Goal: Find specific page/section: Find specific page/section

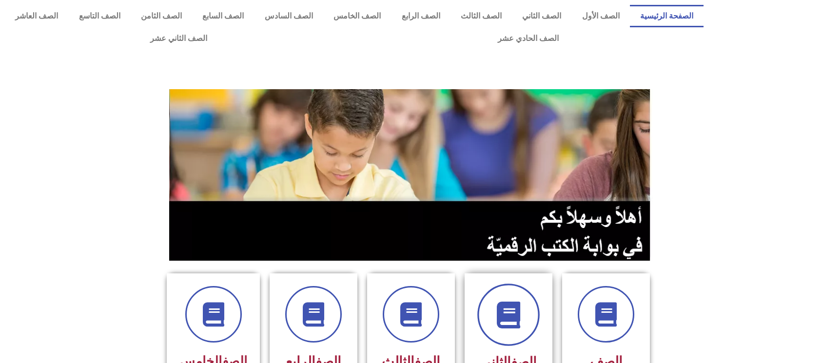
scroll to position [130, 0]
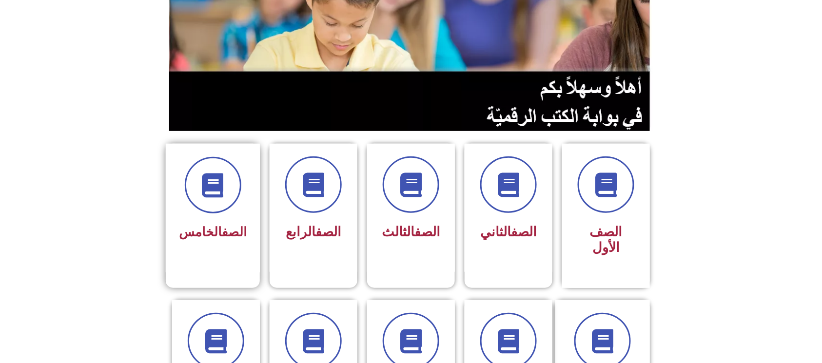
click at [220, 221] on div "الصف الخامس" at bounding box center [213, 233] width 68 height 24
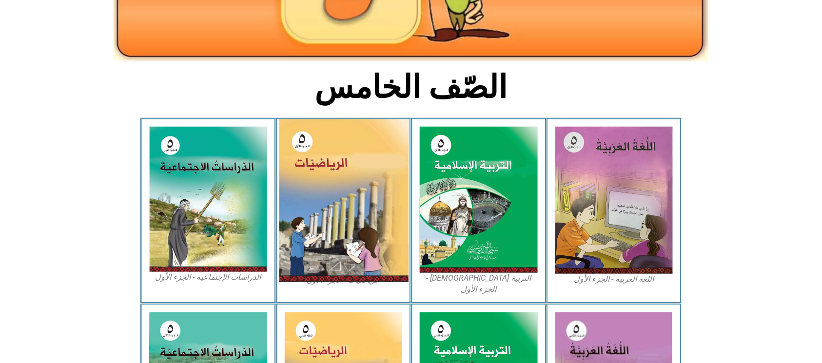
scroll to position [195, 0]
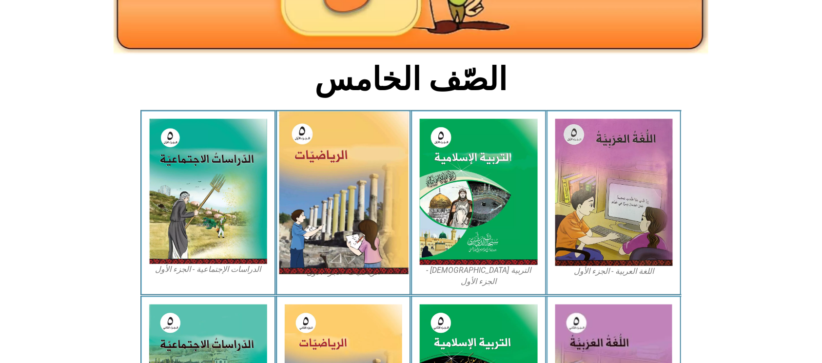
click at [353, 227] on img at bounding box center [343, 193] width 130 height 163
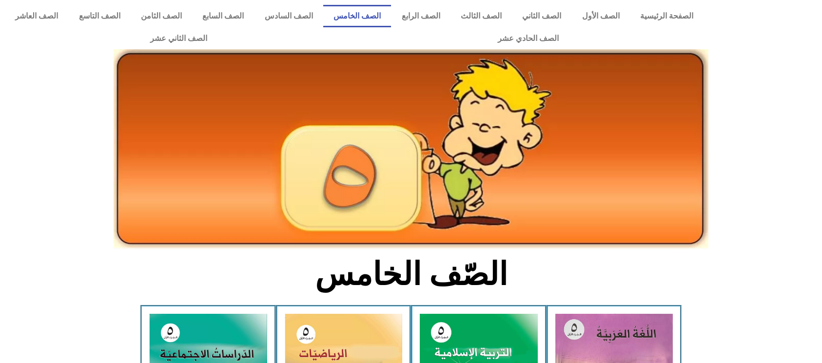
scroll to position [195, 0]
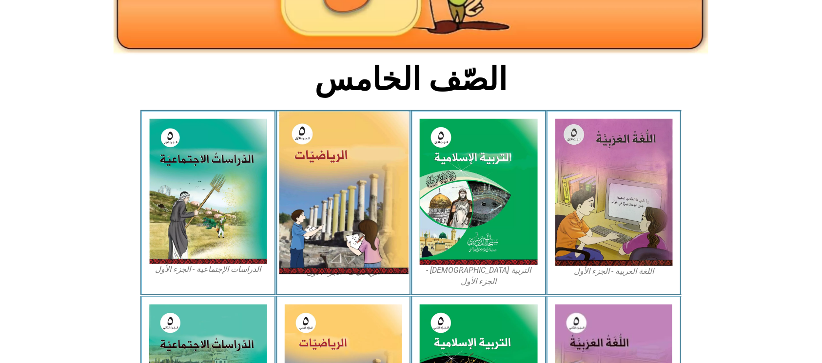
click at [320, 211] on img at bounding box center [343, 193] width 130 height 163
click at [357, 197] on img at bounding box center [343, 193] width 130 height 163
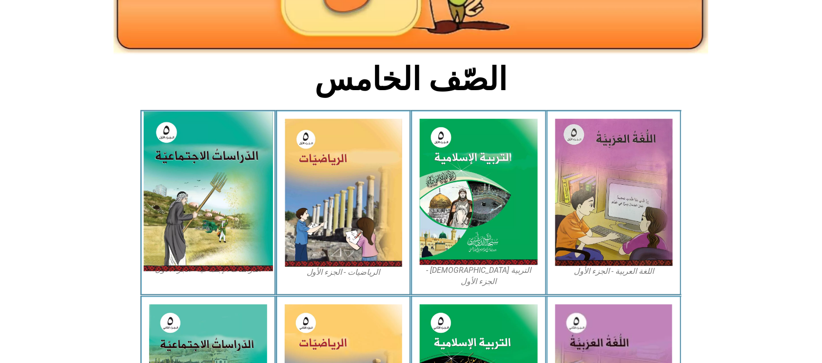
click at [155, 203] on img at bounding box center [208, 192] width 130 height 160
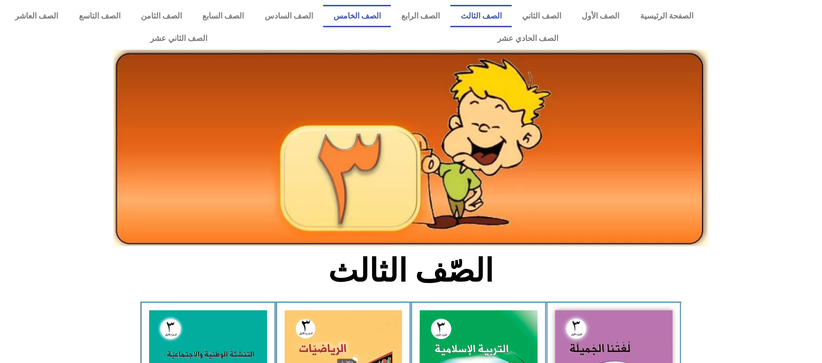
click at [391, 20] on link "الصف الخامس" at bounding box center [357, 16] width 68 height 22
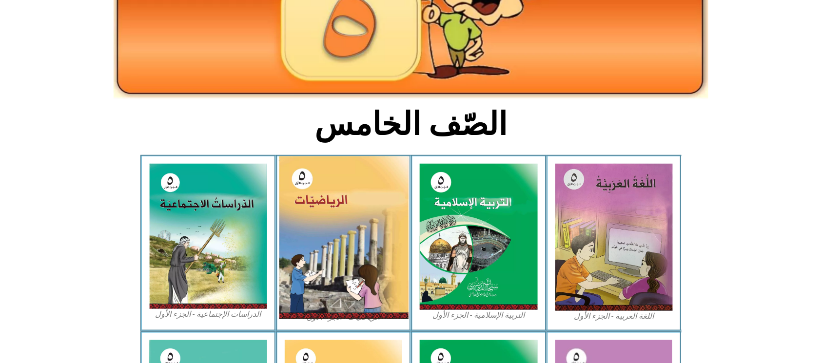
scroll to position [195, 0]
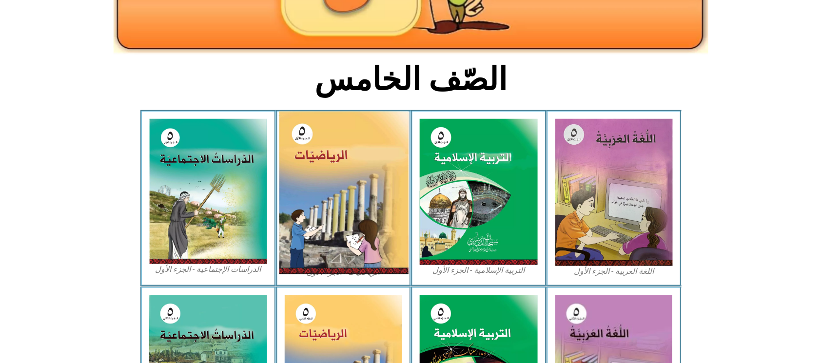
click at [381, 203] on img at bounding box center [343, 193] width 130 height 163
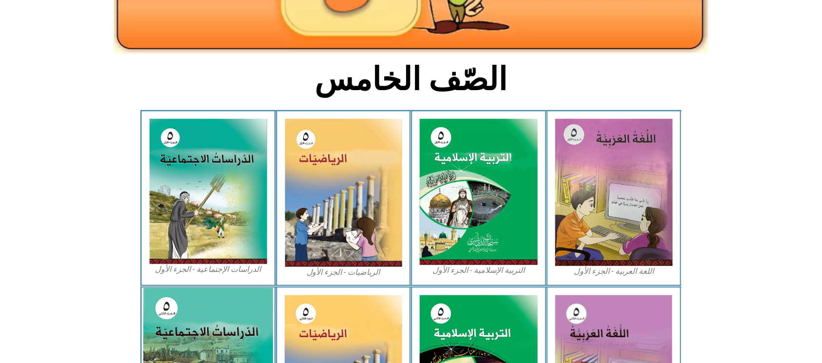
click at [211, 316] on img at bounding box center [208, 367] width 130 height 159
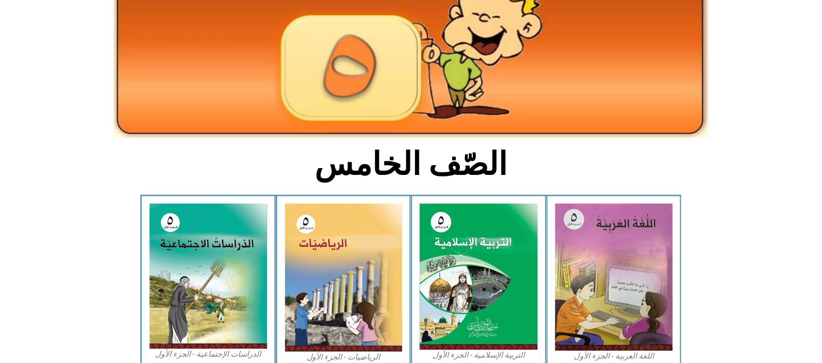
scroll to position [0, 0]
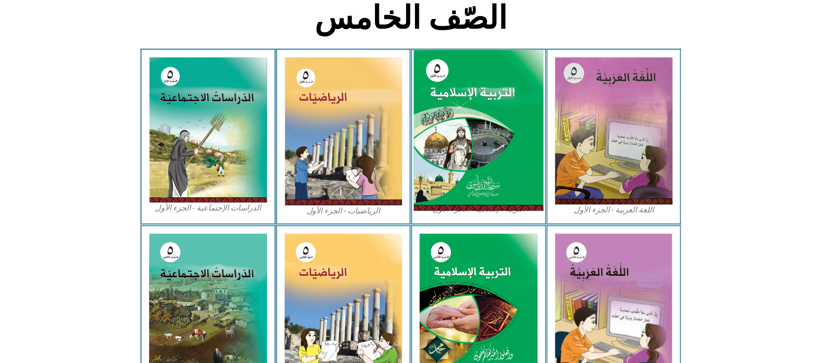
scroll to position [260, 0]
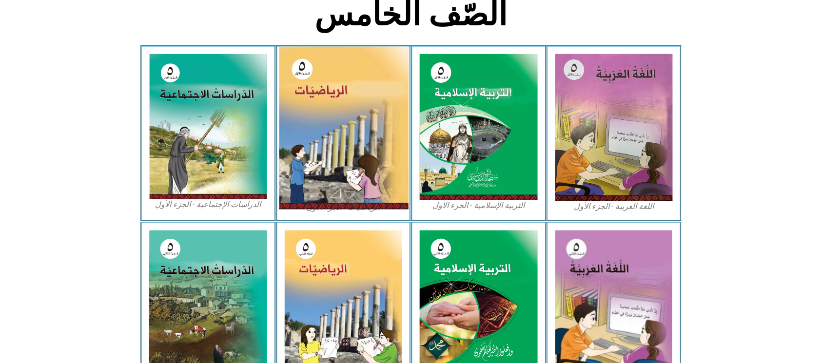
click at [351, 134] on img at bounding box center [343, 128] width 130 height 163
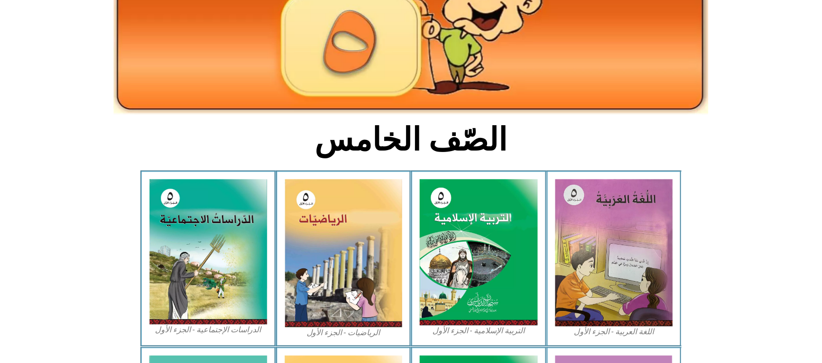
scroll to position [0, 0]
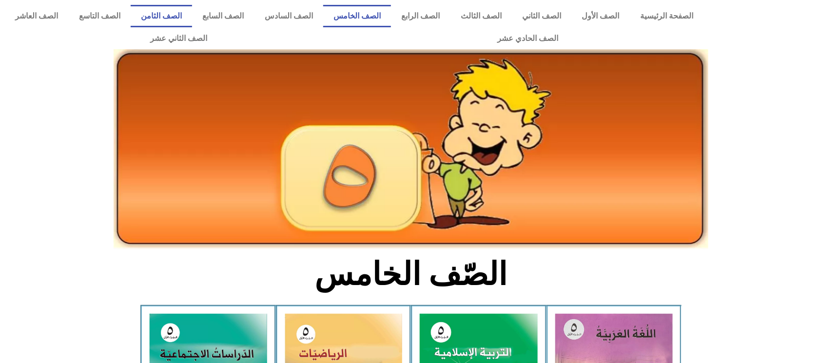
click at [192, 14] on link "الصف الثامن" at bounding box center [161, 16] width 61 height 22
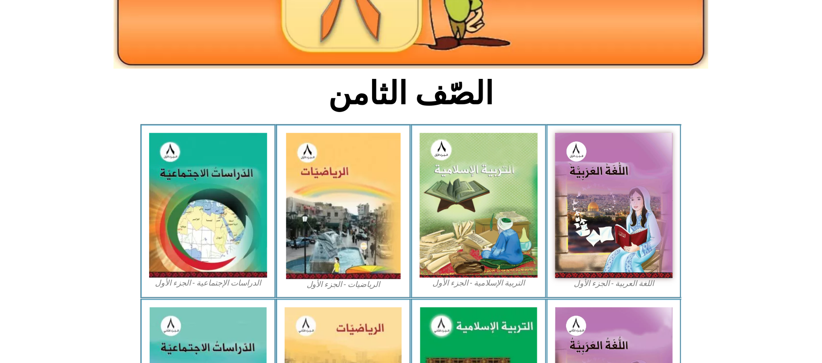
scroll to position [195, 0]
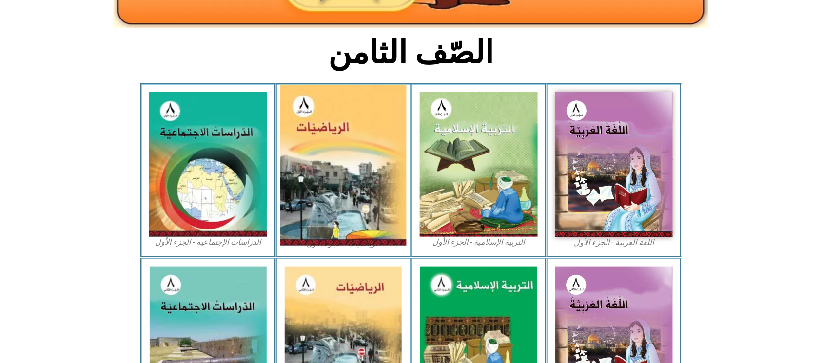
click at [344, 203] on img at bounding box center [343, 165] width 126 height 161
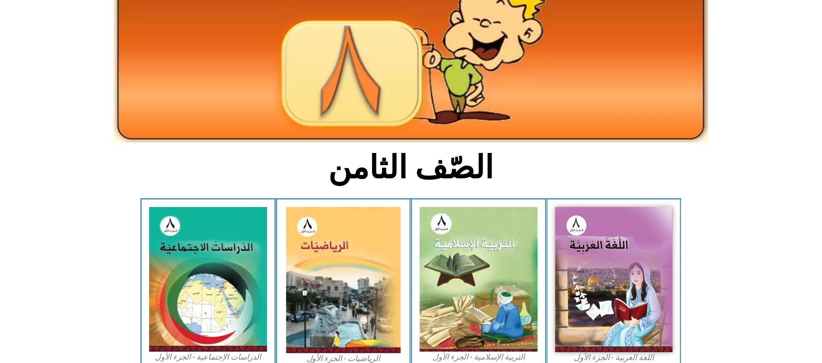
scroll to position [0, 0]
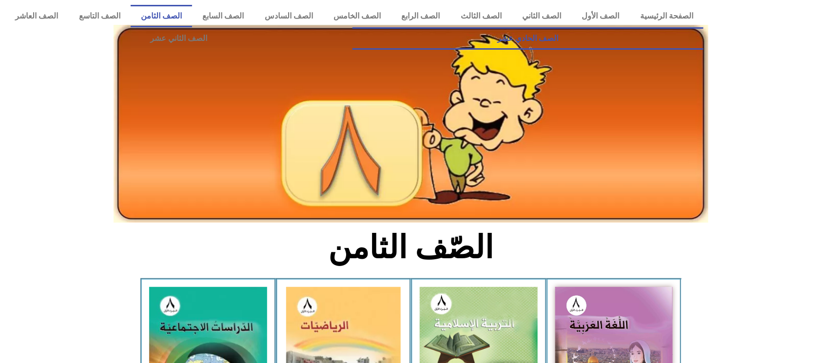
click at [352, 27] on link "الصف الحادي عشر" at bounding box center [528, 38] width 352 height 22
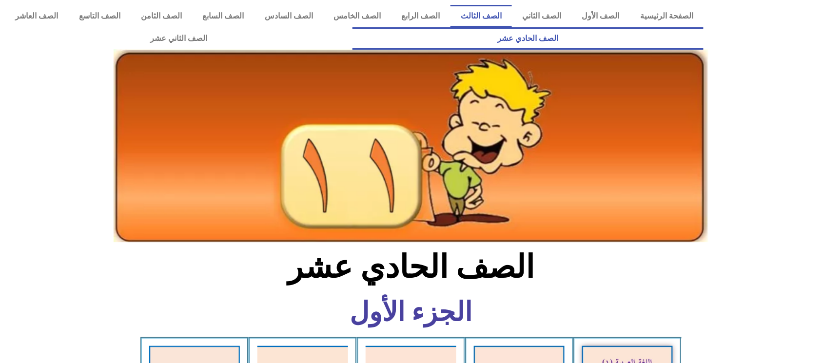
click at [512, 20] on link "الصف الثالث" at bounding box center [480, 16] width 61 height 22
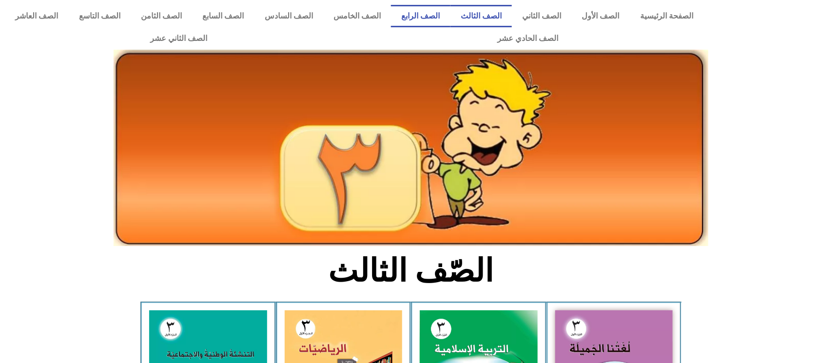
click at [450, 24] on link "الصف الرابع" at bounding box center [420, 16] width 59 height 22
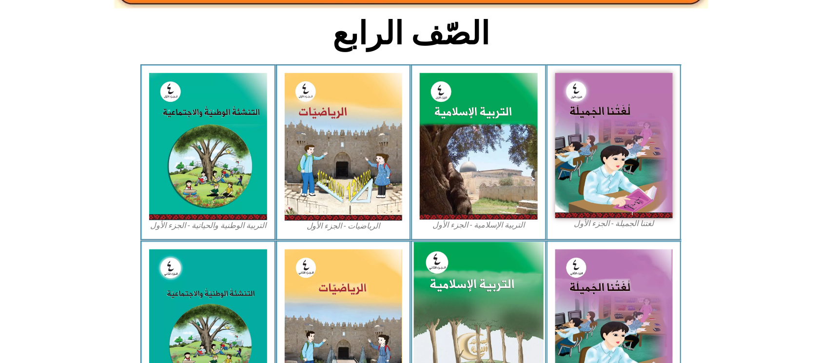
scroll to position [260, 0]
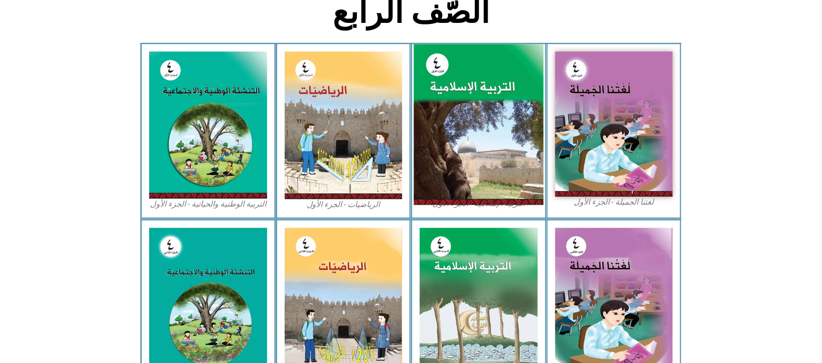
click at [473, 163] on img at bounding box center [479, 124] width 130 height 161
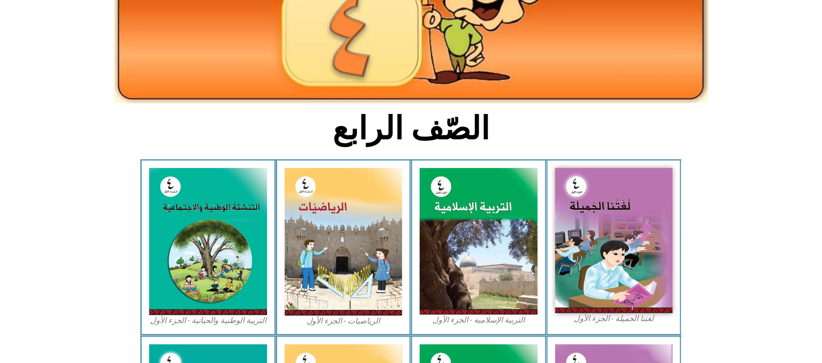
scroll to position [0, 0]
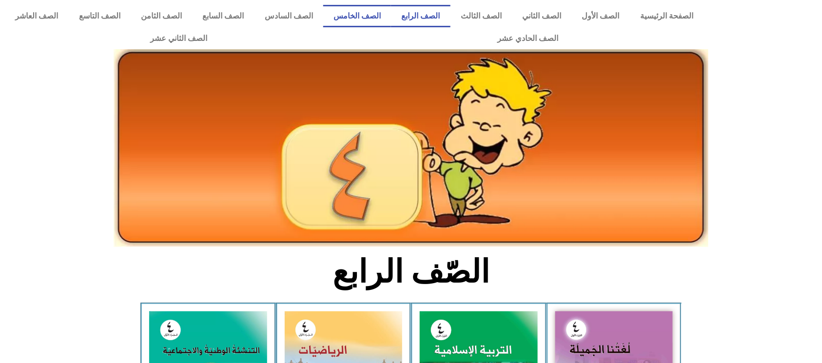
click at [391, 15] on link "الصف الخامس" at bounding box center [357, 16] width 68 height 22
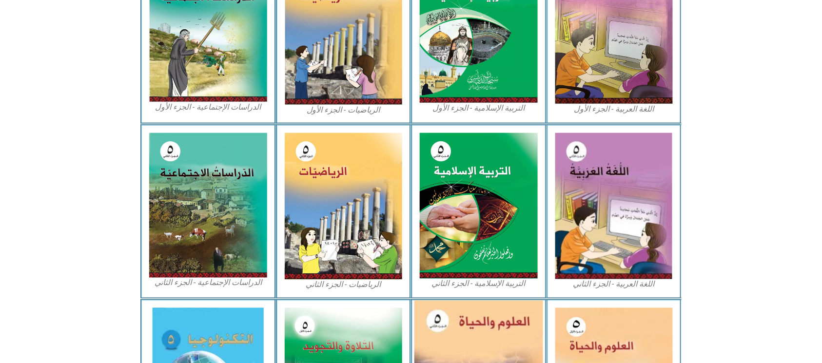
scroll to position [511, 0]
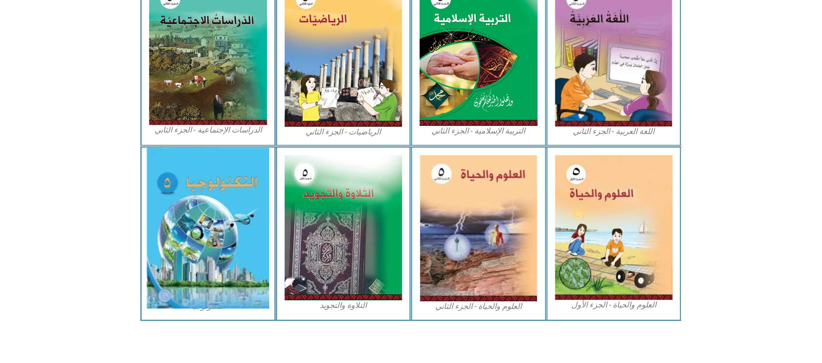
click at [217, 233] on img at bounding box center [208, 228] width 123 height 161
click at [221, 270] on img at bounding box center [208, 228] width 123 height 161
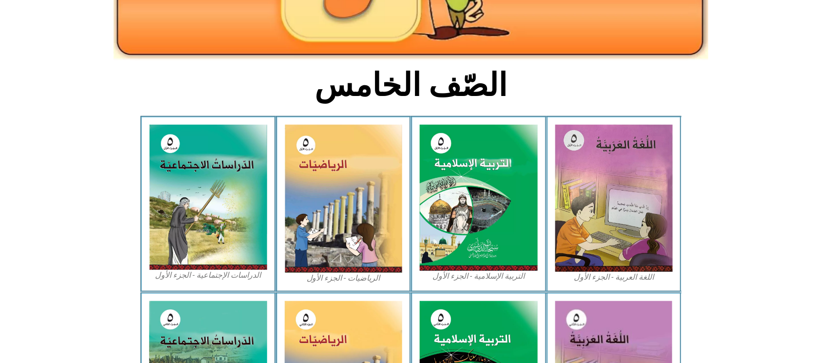
scroll to position [325, 0]
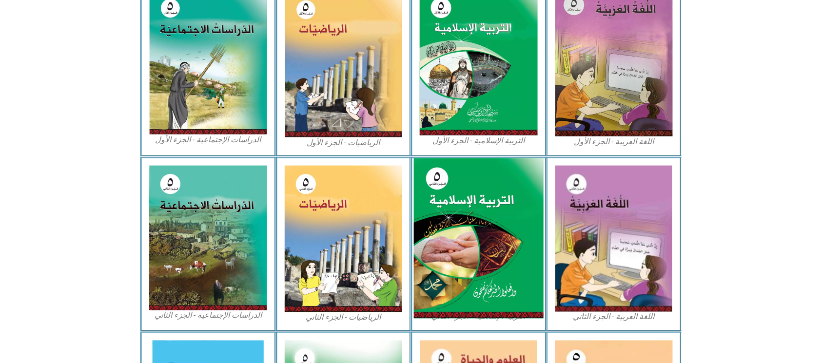
click at [486, 250] on img at bounding box center [479, 238] width 130 height 160
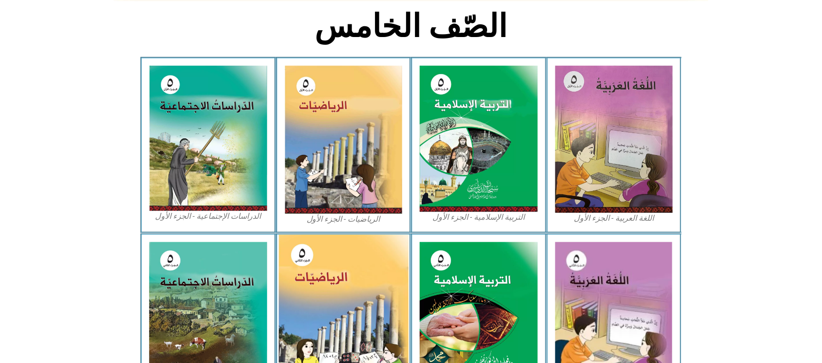
scroll to position [260, 0]
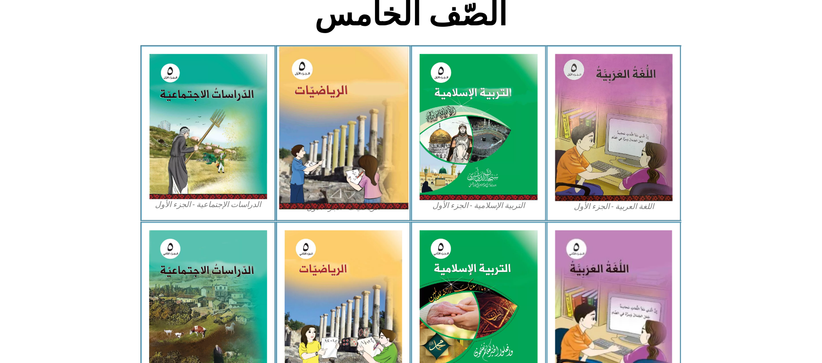
click at [312, 182] on img at bounding box center [343, 128] width 130 height 163
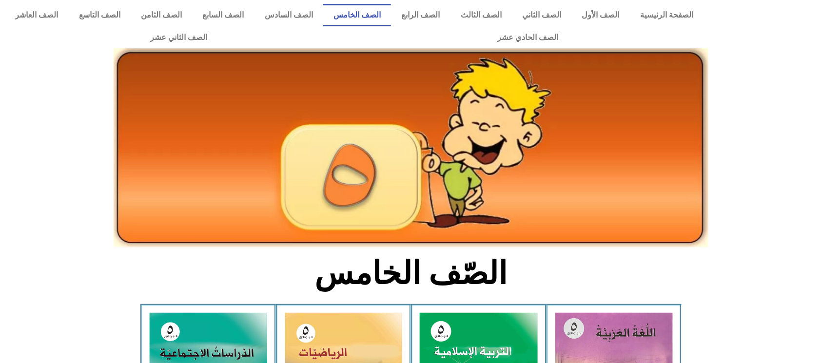
scroll to position [0, 0]
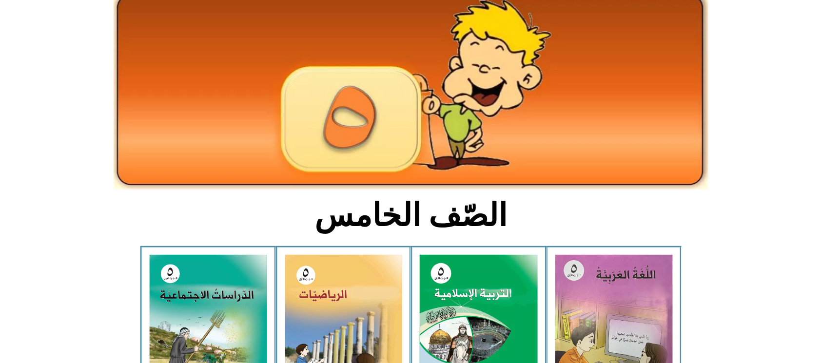
scroll to position [195, 0]
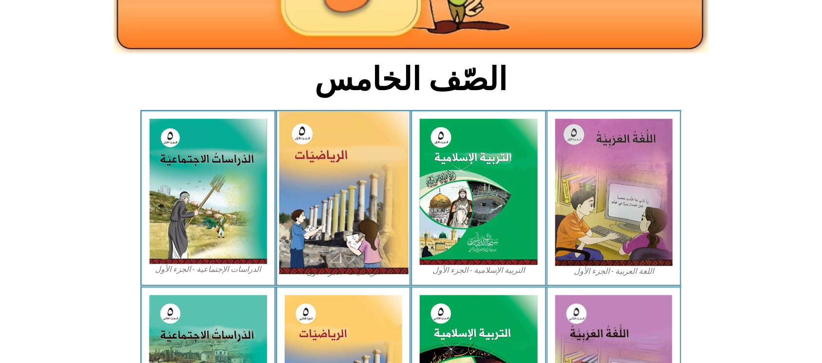
click at [370, 203] on img at bounding box center [343, 193] width 130 height 163
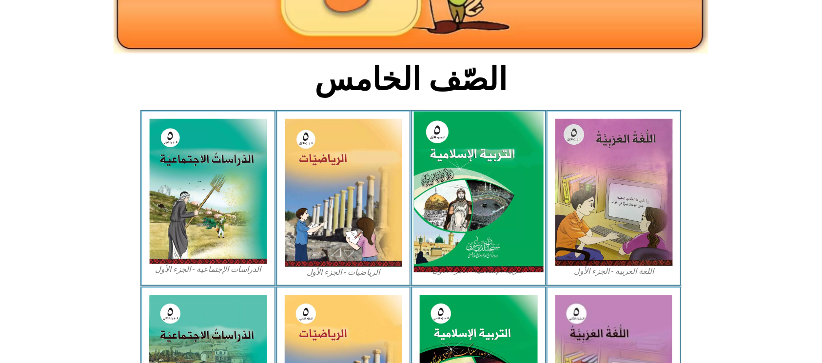
click at [507, 213] on img at bounding box center [479, 192] width 130 height 161
click at [506, 213] on img at bounding box center [479, 192] width 130 height 161
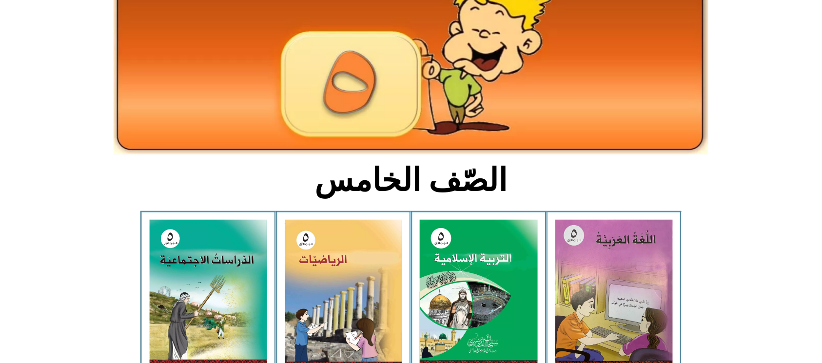
scroll to position [0, 0]
